Goal: Transaction & Acquisition: Purchase product/service

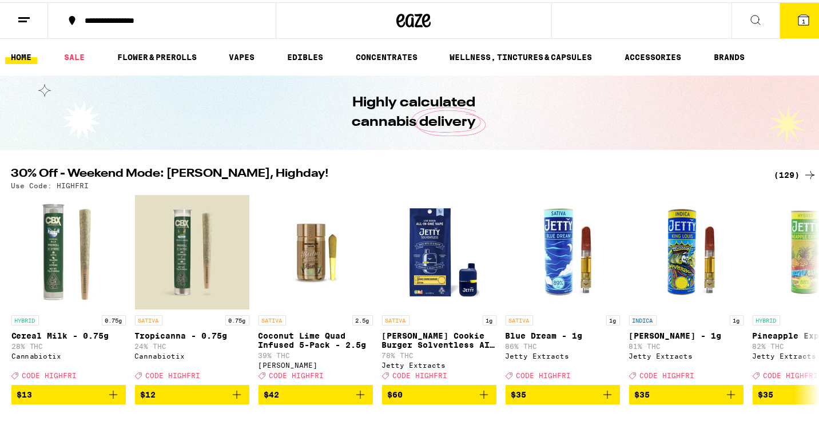
click at [787, 173] on div "(129)" at bounding box center [795, 173] width 42 height 14
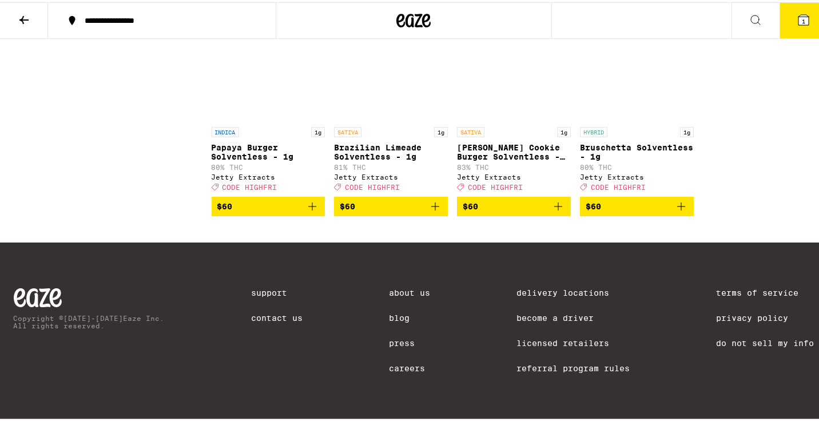
scroll to position [5823, 0]
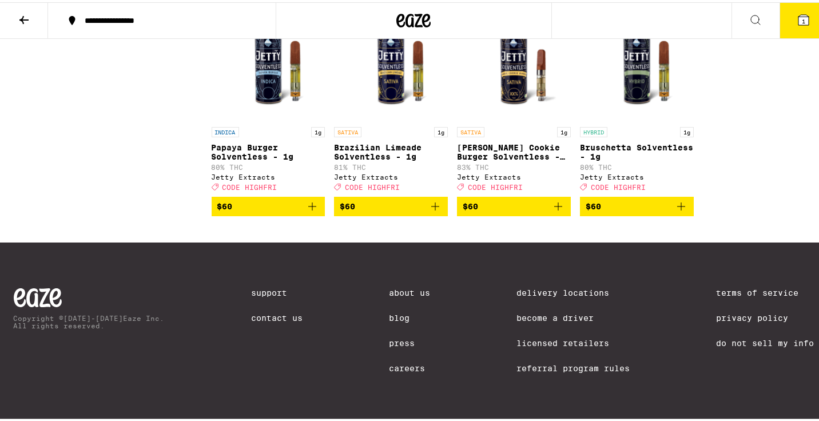
click at [124, 17] on div "**********" at bounding box center [168, 18] width 178 height 8
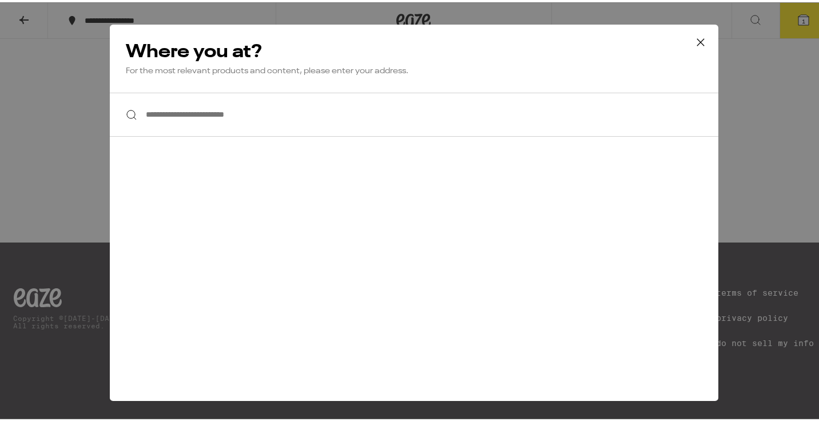
click at [693, 42] on icon at bounding box center [700, 39] width 17 height 17
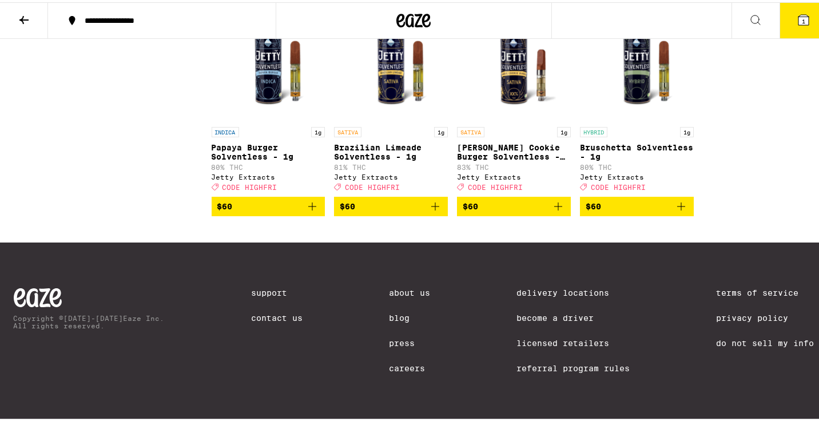
click at [423, 16] on icon at bounding box center [413, 18] width 34 height 21
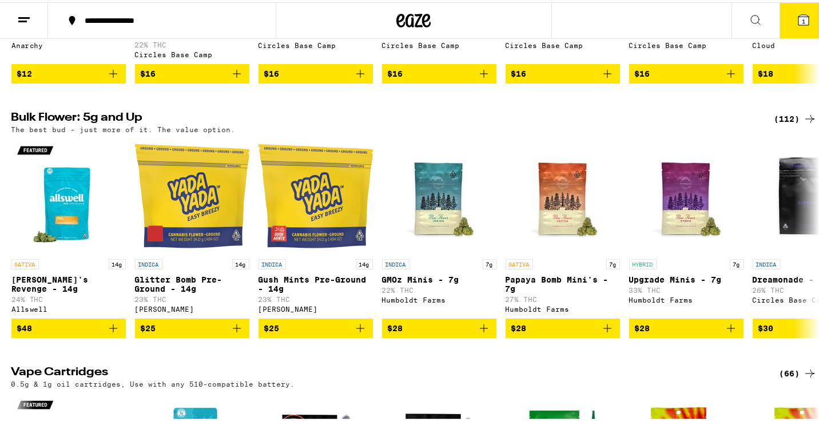
scroll to position [1373, 0]
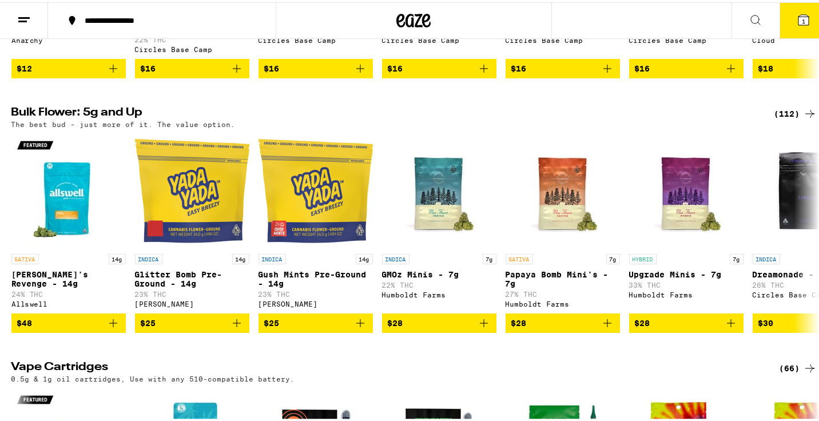
click at [781, 118] on div "(112)" at bounding box center [795, 112] width 42 height 14
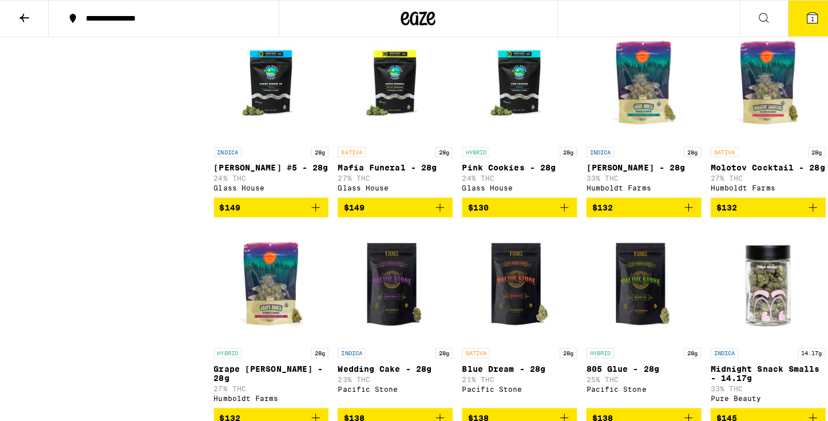
scroll to position [4118, 0]
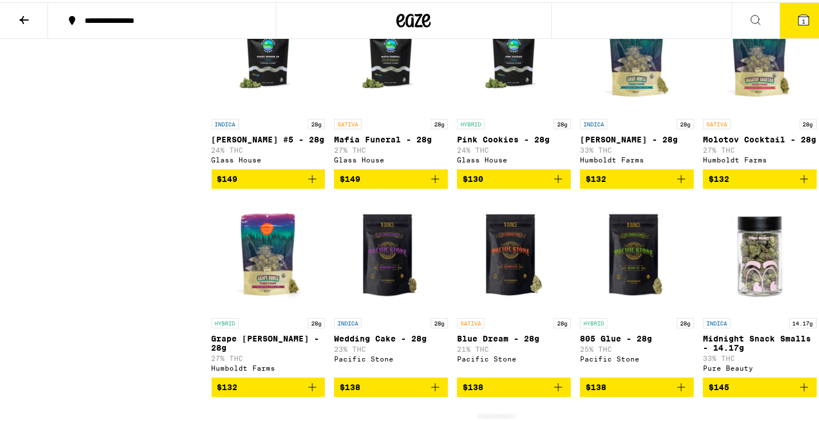
click at [805, 15] on button "1" at bounding box center [804, 18] width 48 height 35
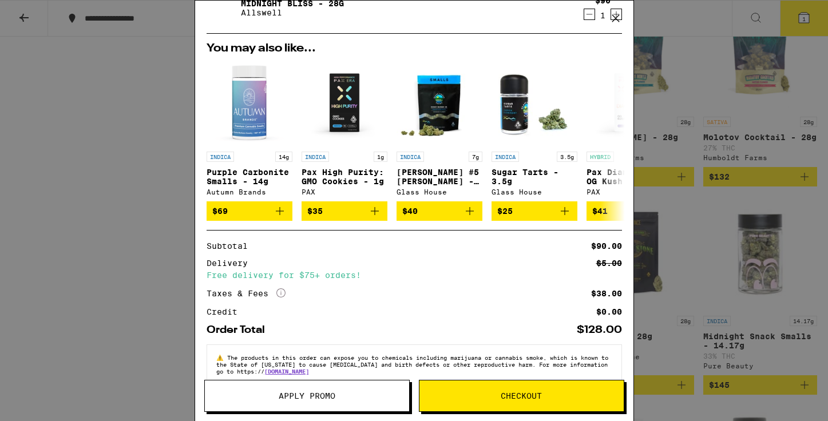
scroll to position [71, 0]
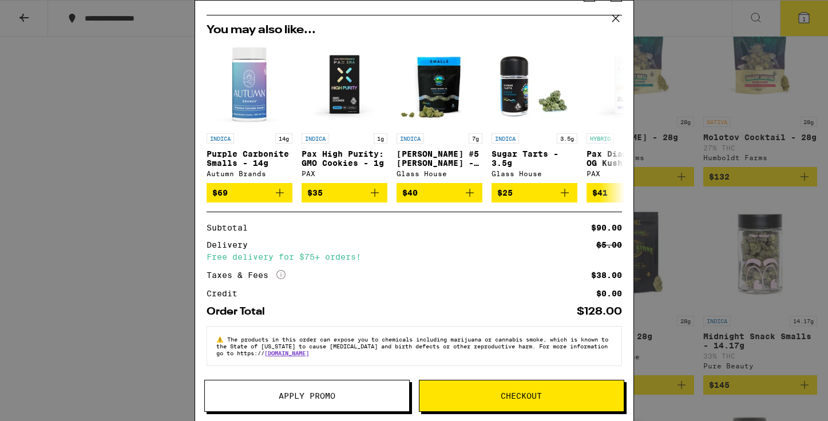
click at [490, 402] on button "Checkout" at bounding box center [521, 396] width 205 height 32
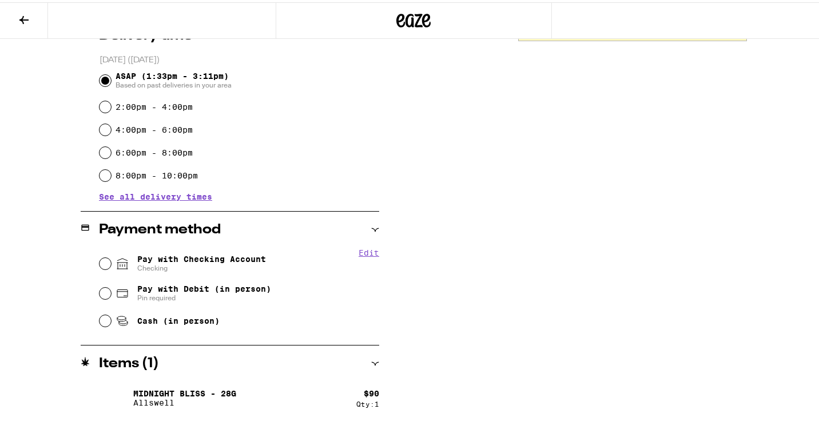
scroll to position [304, 0]
click at [104, 260] on input "Pay with Checking Account Checking" at bounding box center [105, 260] width 11 height 11
radio input "true"
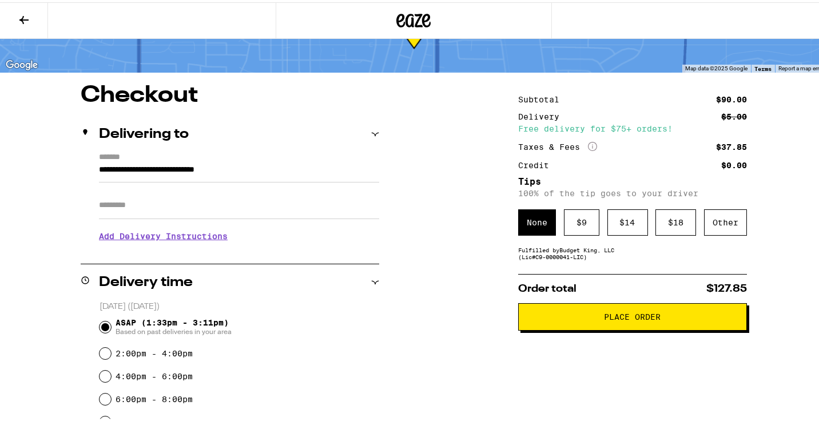
scroll to position [54, 0]
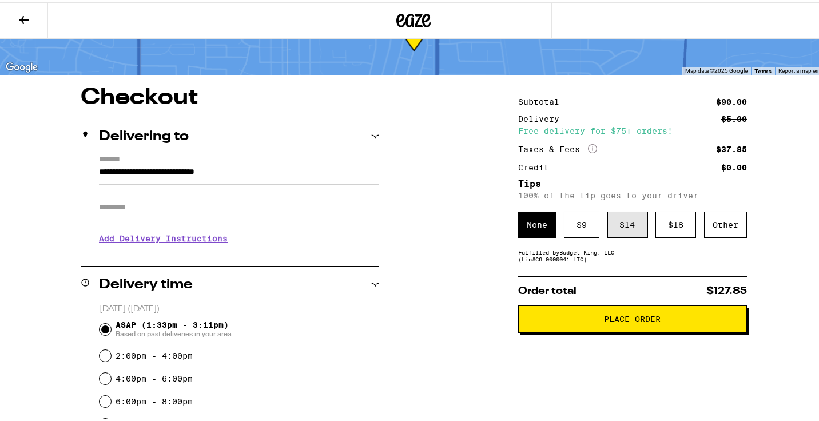
click at [626, 228] on div "$ 14" at bounding box center [627, 222] width 41 height 26
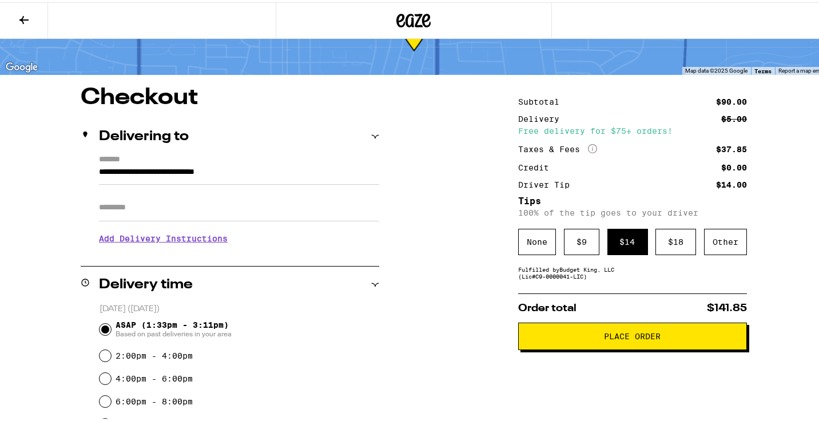
click at [622, 335] on span "Place Order" at bounding box center [633, 334] width 57 height 8
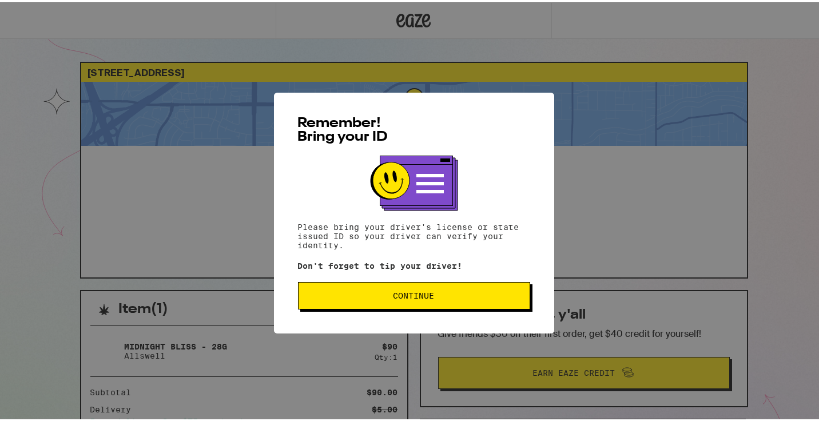
click at [389, 303] on button "Continue" at bounding box center [414, 293] width 232 height 27
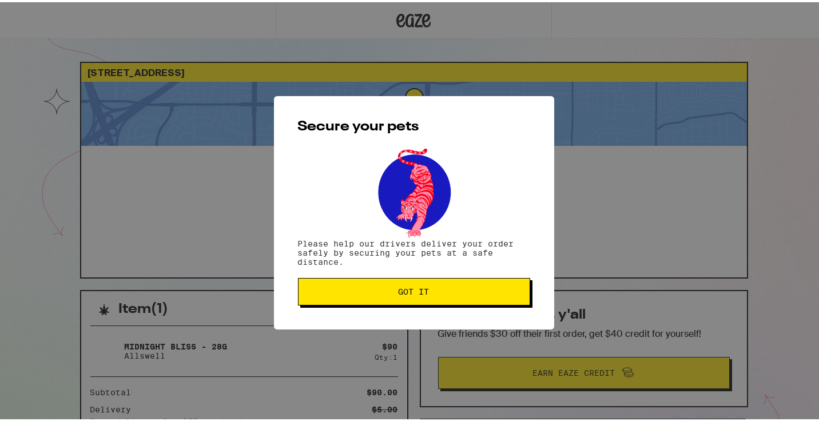
click at [389, 303] on button "Got it" at bounding box center [414, 289] width 232 height 27
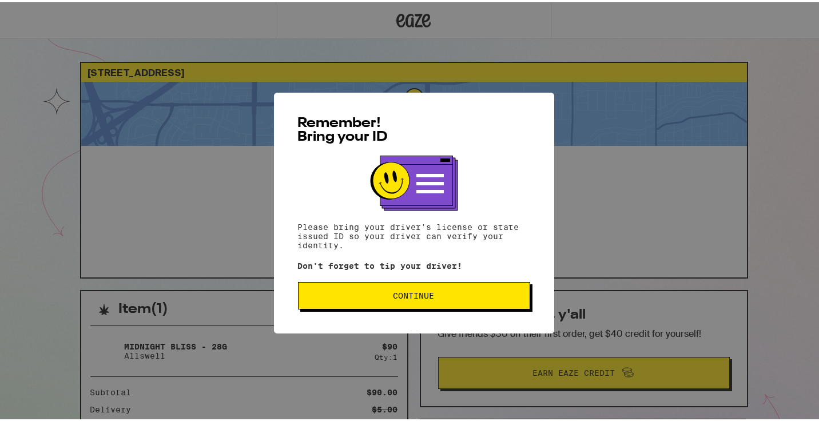
click at [387, 307] on button "Continue" at bounding box center [414, 293] width 232 height 27
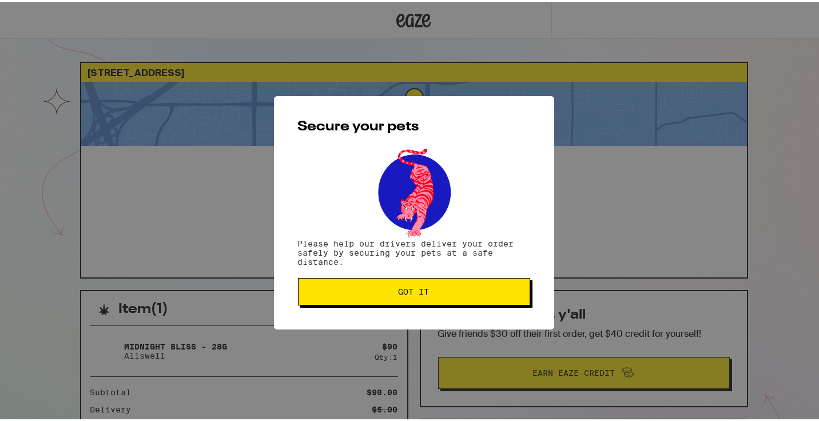
click at [391, 288] on span "Got it" at bounding box center [414, 289] width 213 height 8
